Goal: Task Accomplishment & Management: Manage account settings

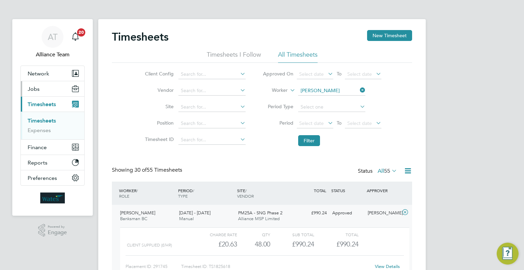
click at [42, 94] on button "Jobs" at bounding box center [52, 88] width 63 height 15
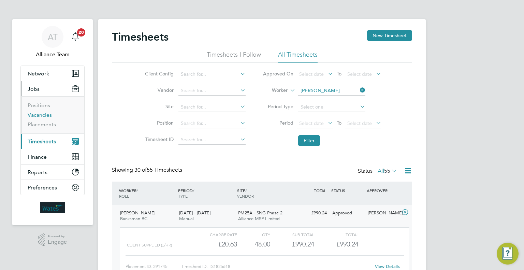
click at [40, 113] on link "Vacancies" at bounding box center [40, 115] width 24 height 6
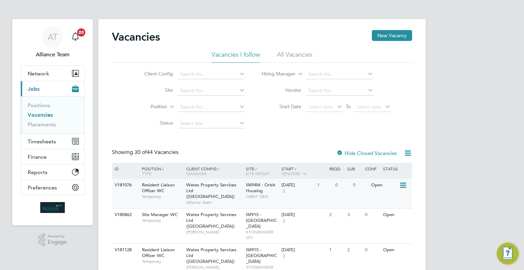
drag, startPoint x: 409, startPoint y: 154, endPoint x: 399, endPoint y: 179, distance: 26.9
click at [409, 154] on icon at bounding box center [408, 153] width 9 height 9
click at [379, 168] on li "Download Vacancies Report" at bounding box center [376, 169] width 69 height 10
click at [199, 192] on span "Wates Property Services Ltd ([GEOGRAPHIC_DATA])" at bounding box center [211, 190] width 50 height 17
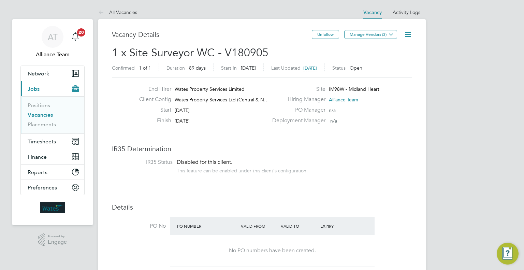
drag, startPoint x: 408, startPoint y: 32, endPoint x: 400, endPoint y: 59, distance: 27.7
click at [408, 32] on icon at bounding box center [408, 34] width 9 height 9
click at [388, 61] on li "Update Status" at bounding box center [392, 60] width 40 height 10
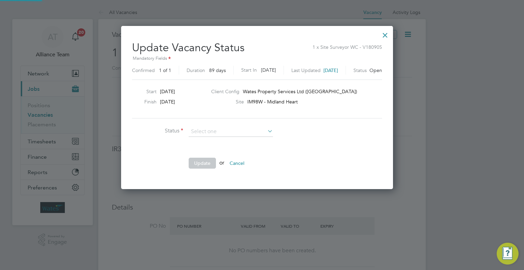
scroll to position [162, 282]
click at [219, 143] on li "Completed" at bounding box center [231, 140] width 85 height 9
type input "Completed"
click at [210, 159] on button "Update" at bounding box center [202, 163] width 27 height 11
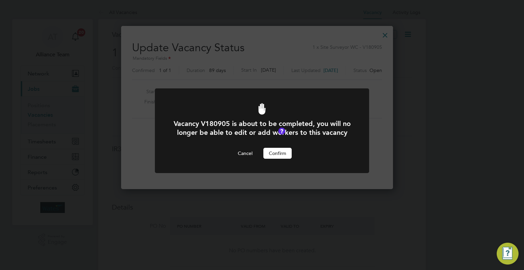
click at [272, 159] on button "Confirm" at bounding box center [277, 153] width 28 height 11
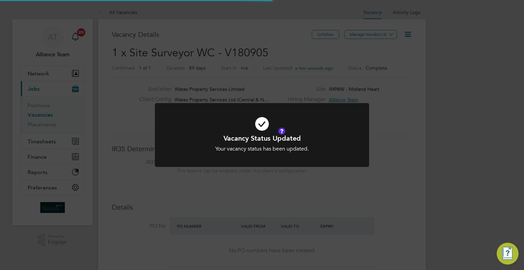
scroll to position [12, 106]
click at [269, 178] on div "Vacancy Status Updated Your vacancy status has been updated. Cancel Okay" at bounding box center [262, 135] width 524 height 270
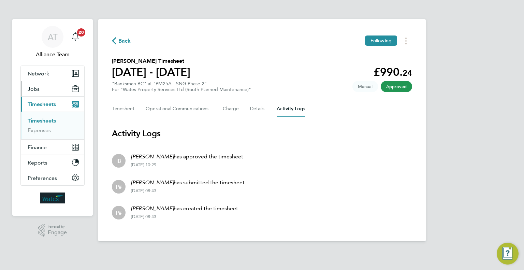
drag, startPoint x: 42, startPoint y: 90, endPoint x: 42, endPoint y: 96, distance: 6.5
click at [42, 90] on button "Jobs" at bounding box center [52, 88] width 63 height 15
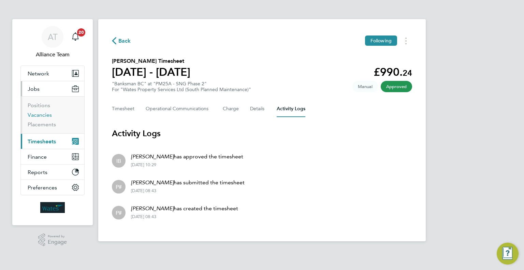
click at [42, 117] on link "Vacancies" at bounding box center [40, 115] width 24 height 6
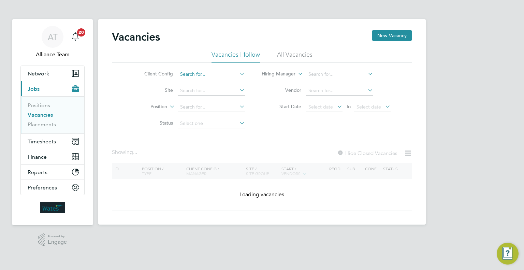
click at [209, 73] on input at bounding box center [211, 75] width 67 height 10
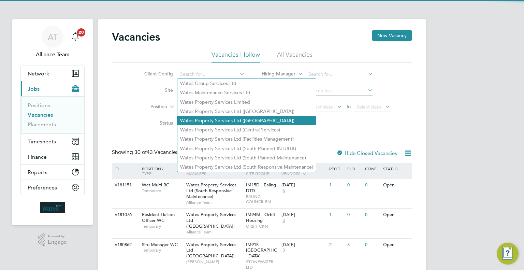
click at [234, 121] on li "Wates Property Services Ltd ([GEOGRAPHIC_DATA])" at bounding box center [246, 120] width 139 height 9
type input "Wates Property Services Ltd ([GEOGRAPHIC_DATA])"
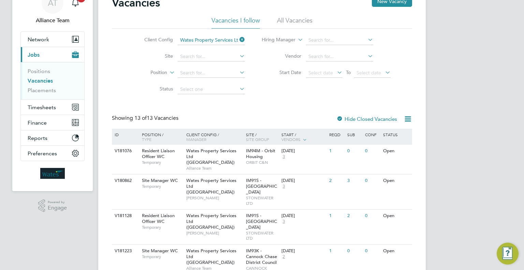
scroll to position [68, 0]
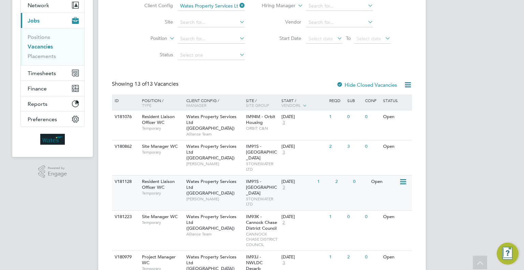
click at [259, 188] on span "IM91S - [GEOGRAPHIC_DATA]" at bounding box center [261, 186] width 31 height 17
